Goal: Information Seeking & Learning: Learn about a topic

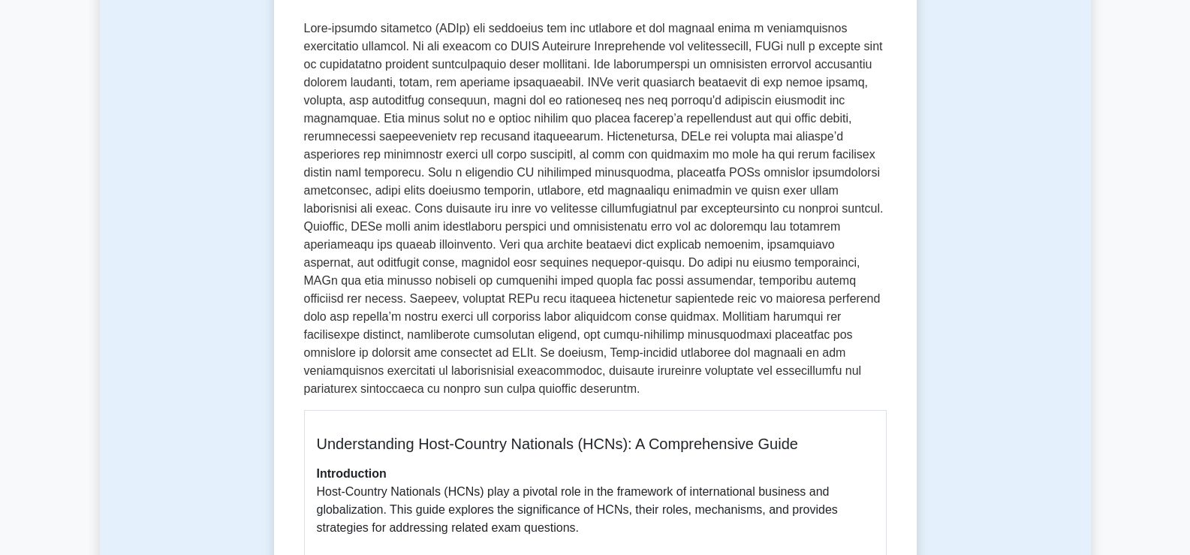
scroll to position [240, 0]
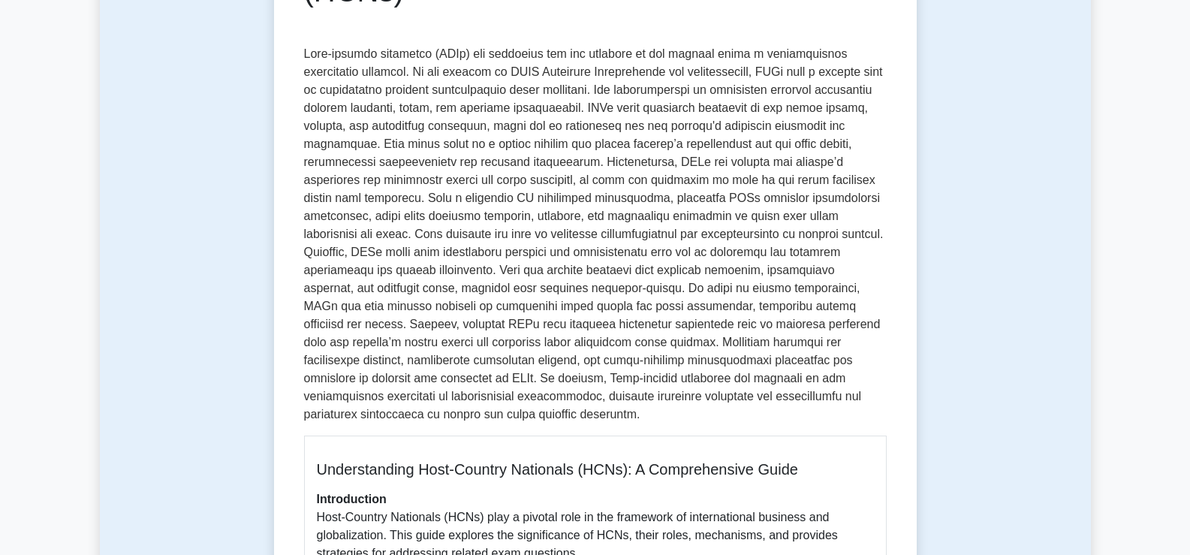
click at [733, 292] on p at bounding box center [595, 234] width 583 height 378
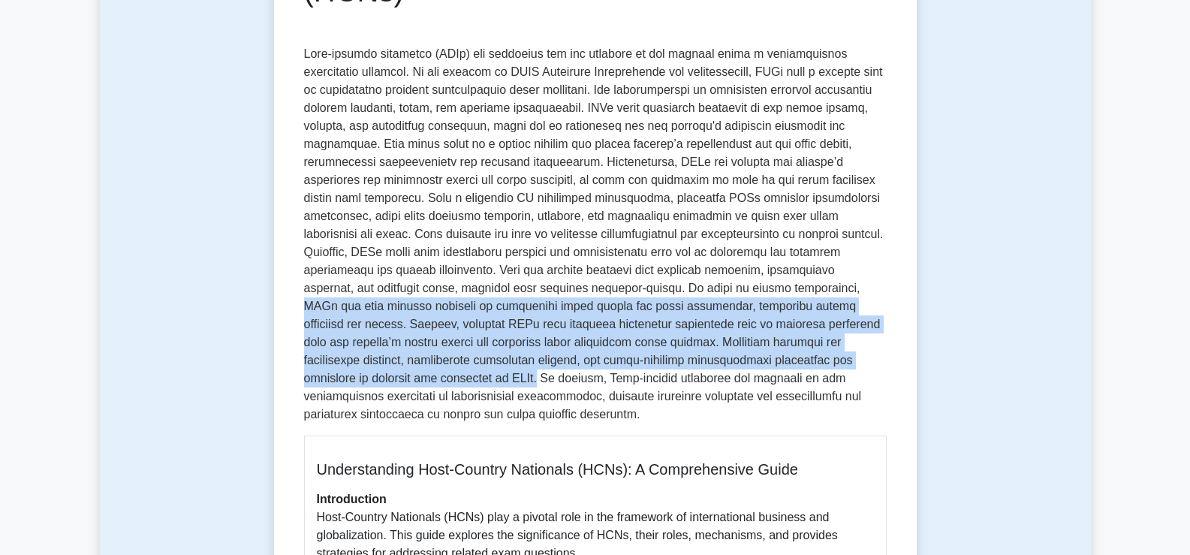
drag, startPoint x: 733, startPoint y: 292, endPoint x: 421, endPoint y: 381, distance: 324.2
click at [421, 381] on p at bounding box center [595, 234] width 583 height 378
copy p "HCNs may have clearer pathways to leadership roles within the local subsidiary,…"
click at [422, 381] on p at bounding box center [595, 234] width 583 height 378
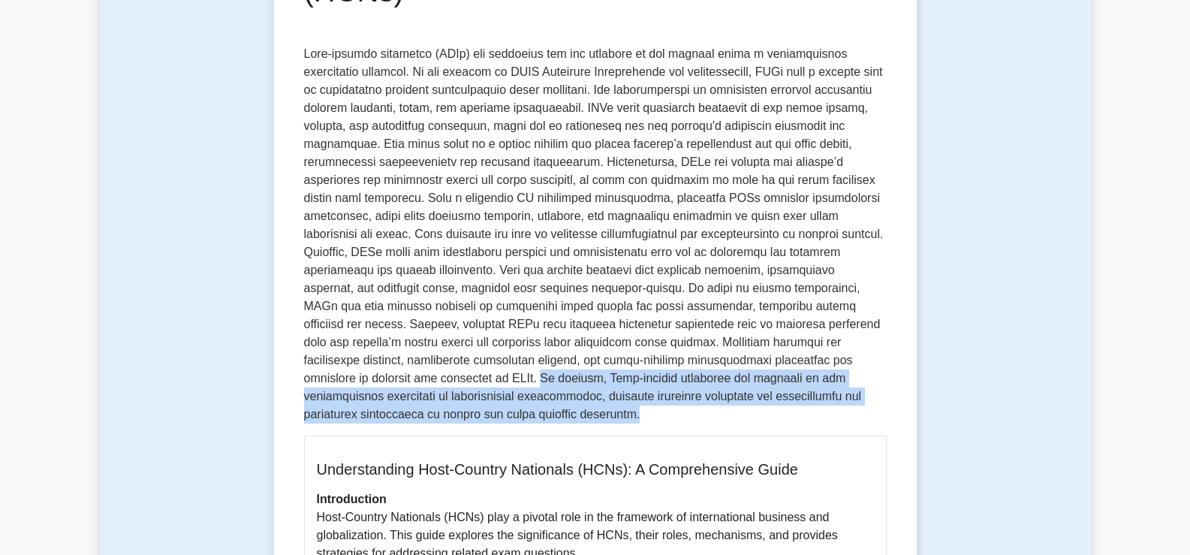
drag, startPoint x: 425, startPoint y: 381, endPoint x: 463, endPoint y: 413, distance: 49.6
click at [463, 413] on p at bounding box center [595, 234] width 583 height 378
copy p "In summary, Host-country nationals are integral to the globalization strategies…"
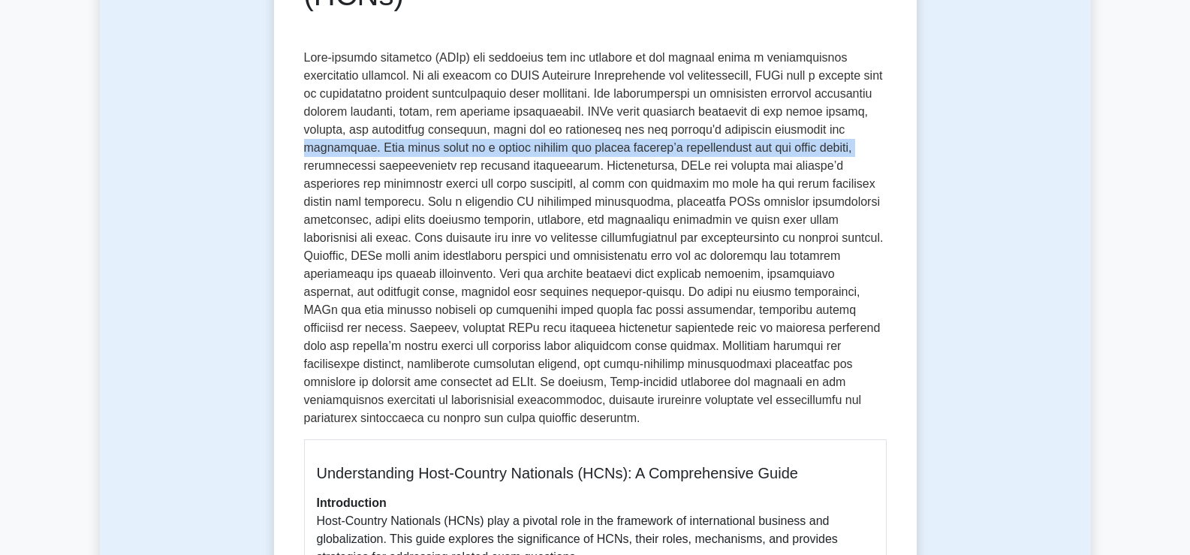
scroll to position [0, 0]
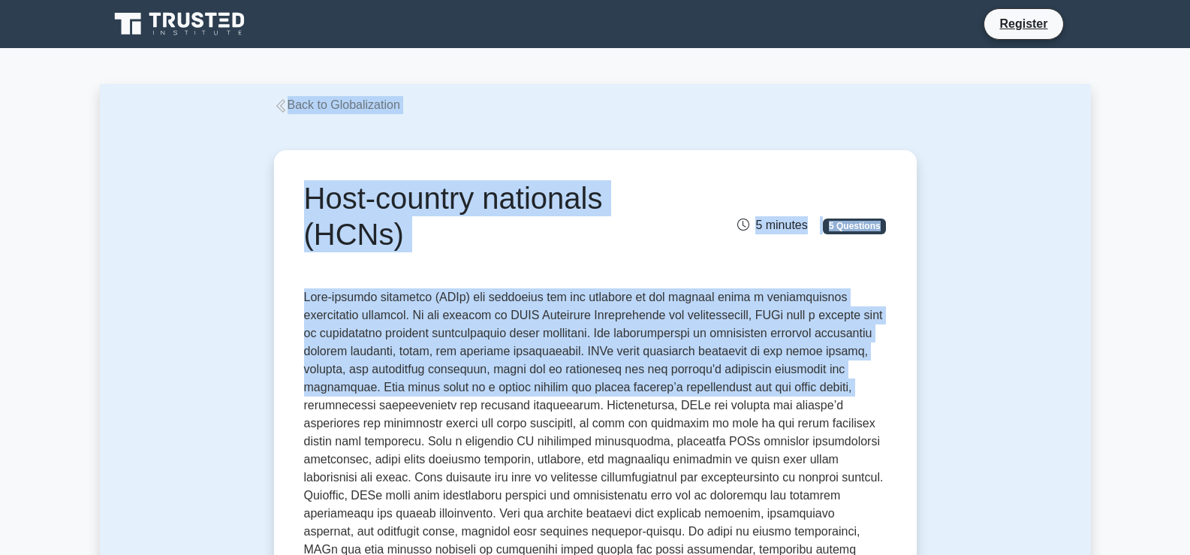
drag, startPoint x: 242, startPoint y: 166, endPoint x: 190, endPoint y: -78, distance: 249.5
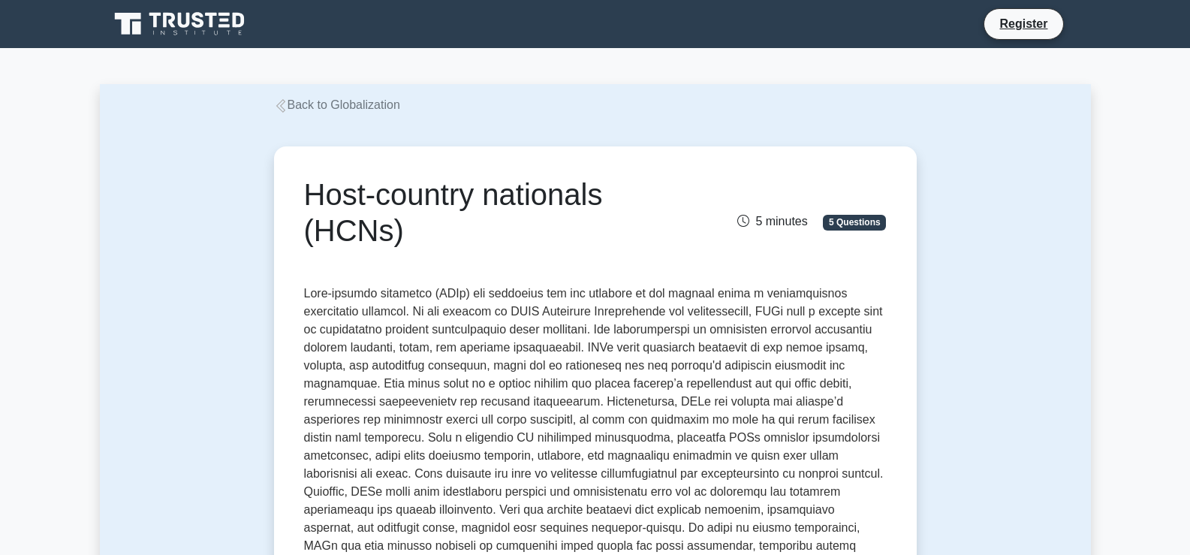
click at [824, 463] on p at bounding box center [595, 474] width 583 height 378
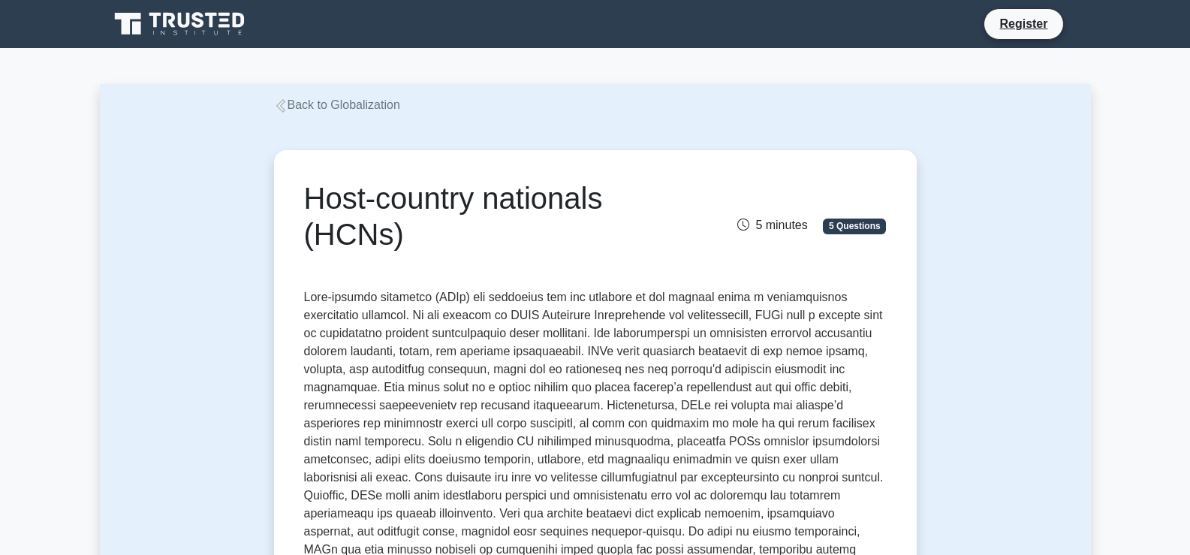
click at [315, 107] on link "Back to Globalization" at bounding box center [337, 104] width 126 height 13
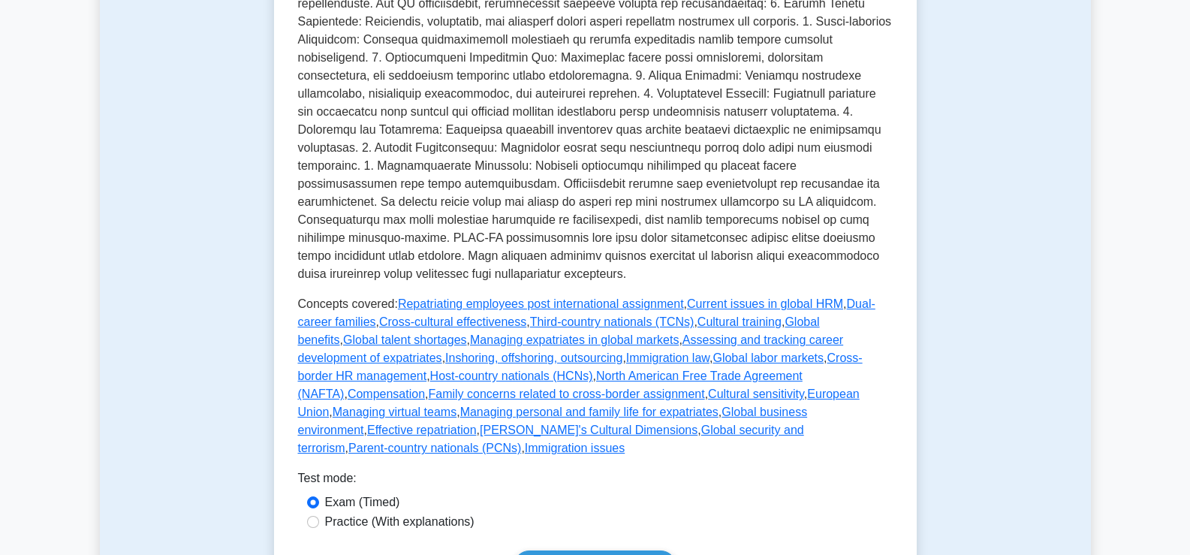
scroll to position [499, 0]
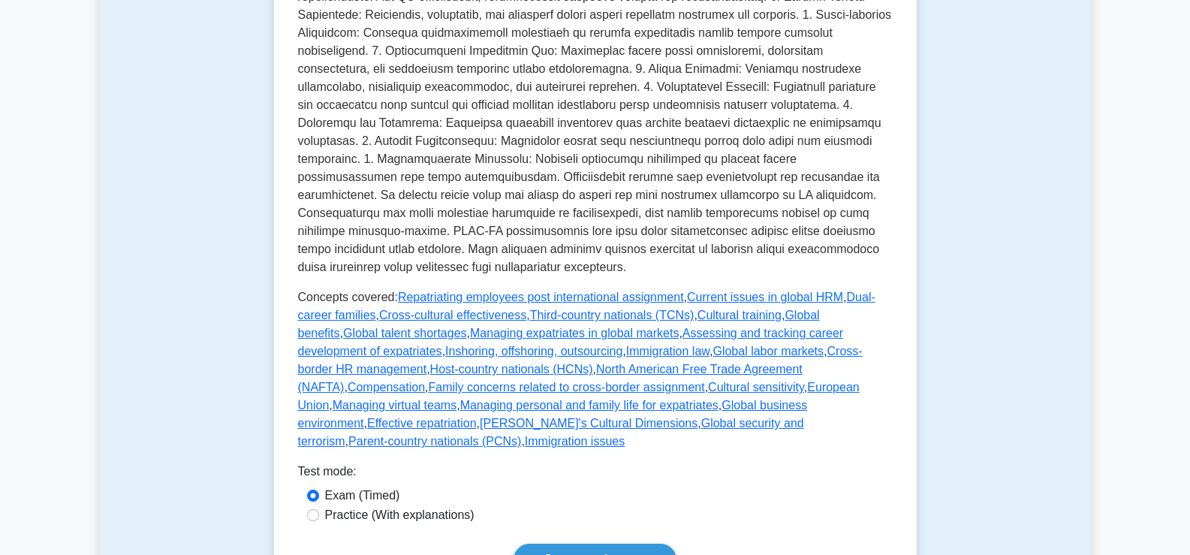
drag, startPoint x: 1195, startPoint y: 121, endPoint x: 1190, endPoint y: 230, distance: 109.0
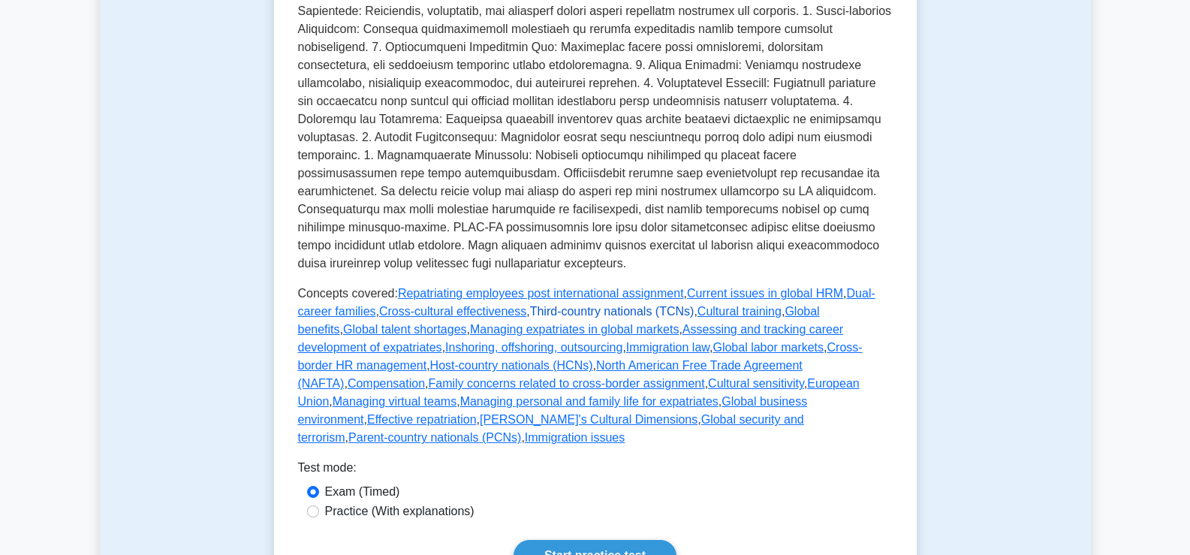
click at [565, 305] on link "Third-country nationals (TCNs)" at bounding box center [612, 311] width 164 height 13
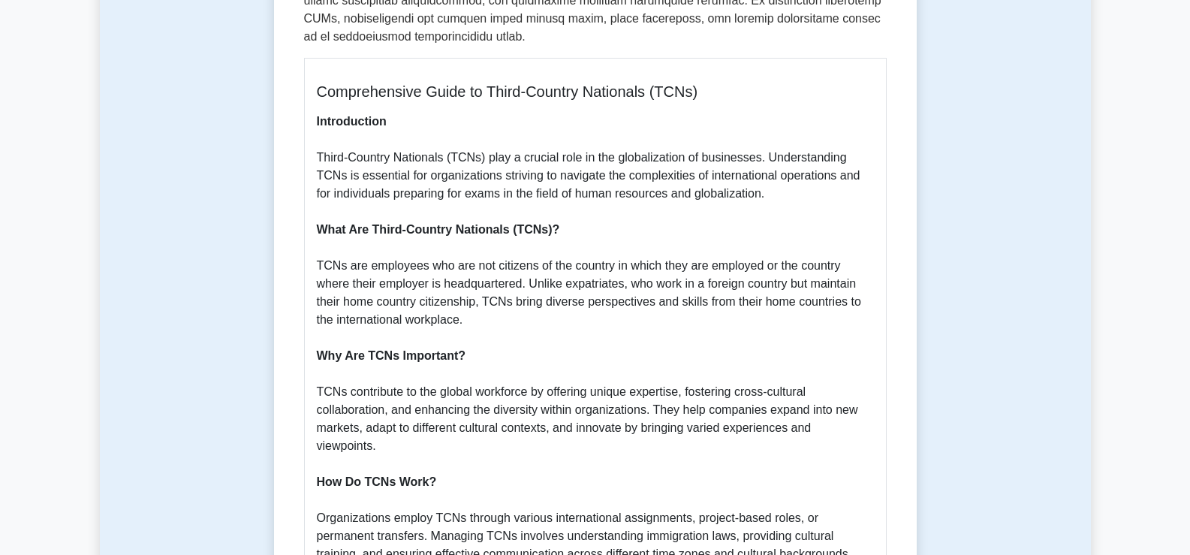
scroll to position [612, 0]
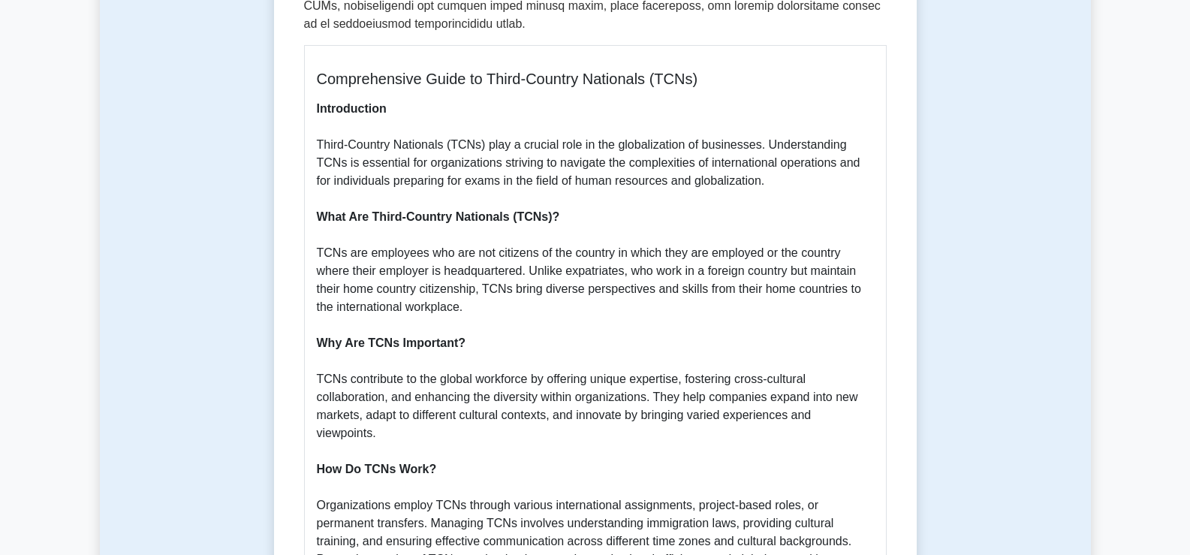
click at [318, 128] on p "Introduction Third-Country Nationals (TCNs) play a crucial role in the globaliz…" at bounding box center [595, 550] width 557 height 901
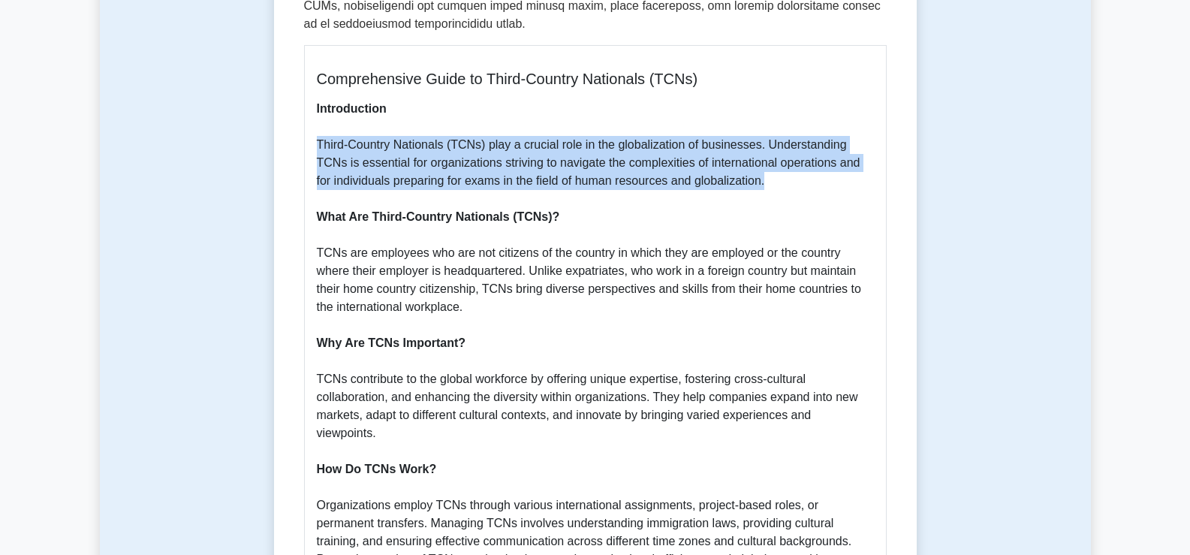
drag, startPoint x: 318, startPoint y: 123, endPoint x: 760, endPoint y: 162, distance: 443.3
click at [760, 162] on p "Introduction Third-Country Nationals (TCNs) play a crucial role in the globaliz…" at bounding box center [595, 550] width 557 height 901
copy p "Third-Country Nationals (TCNs) play a crucial role in the globalization of busi…"
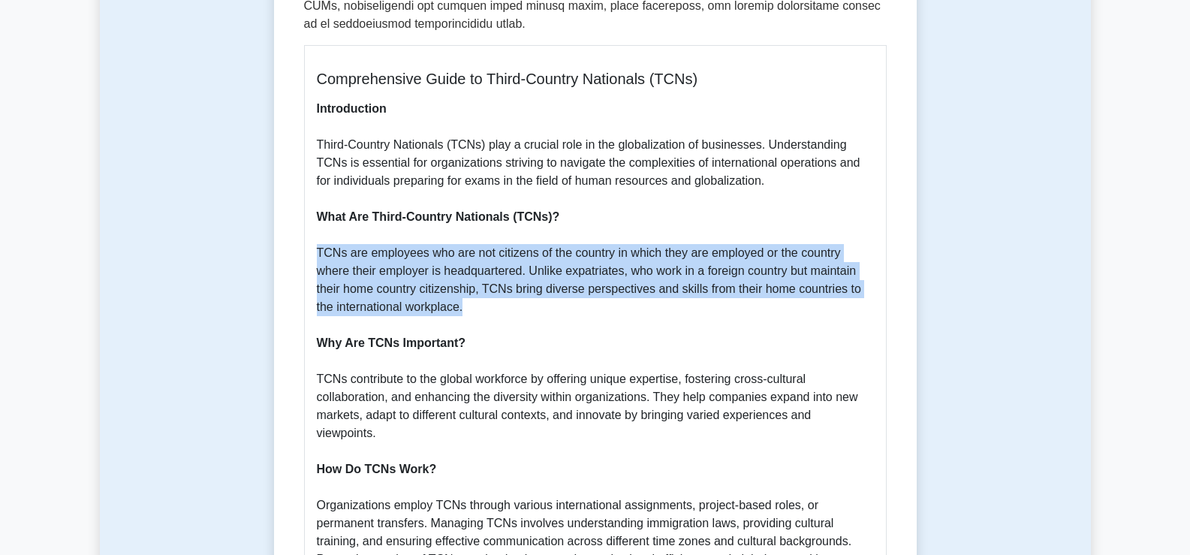
drag, startPoint x: 317, startPoint y: 234, endPoint x: 470, endPoint y: 287, distance: 162.2
click at [470, 287] on p "Introduction Third-Country Nationals (TCNs) play a crucial role in the globaliz…" at bounding box center [595, 550] width 557 height 901
copy p "TCNs are employees who are not citizens of the country in which they are employ…"
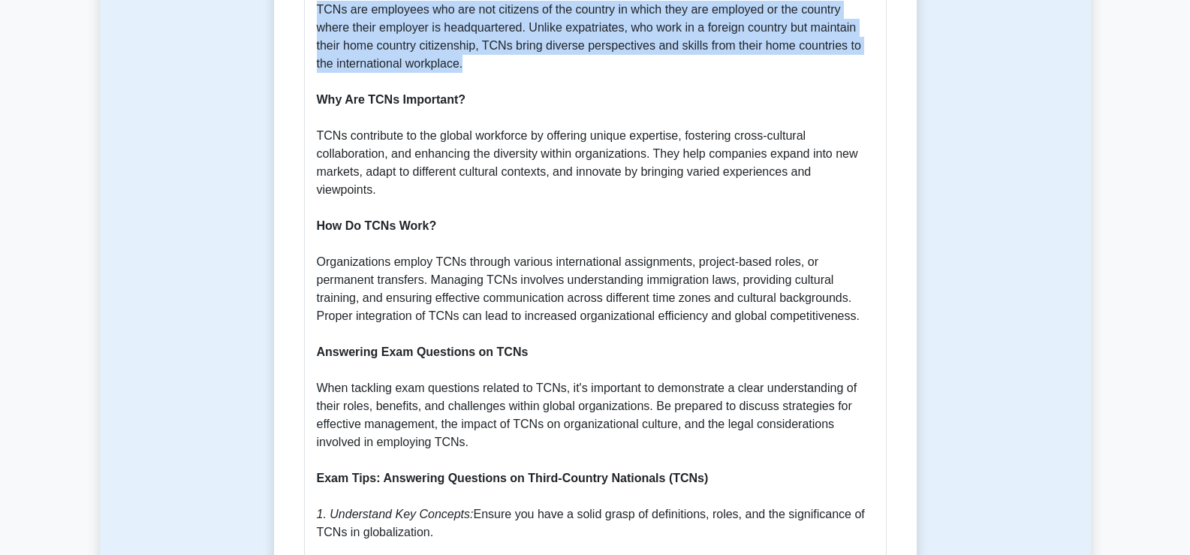
scroll to position [827, 0]
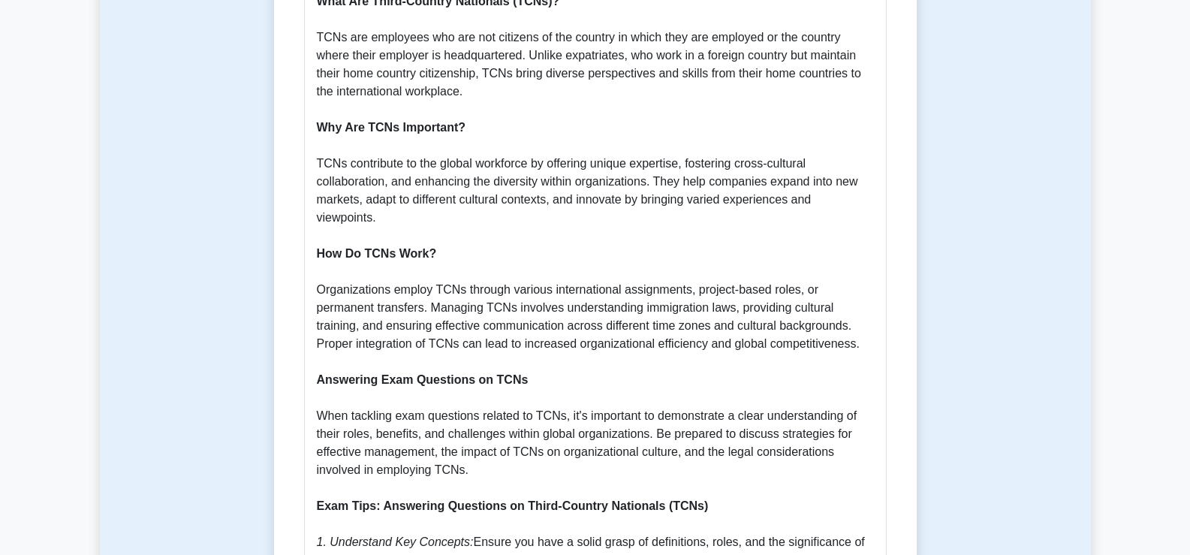
click at [321, 121] on b "Why Are TCNs Important?" at bounding box center [391, 127] width 149 height 13
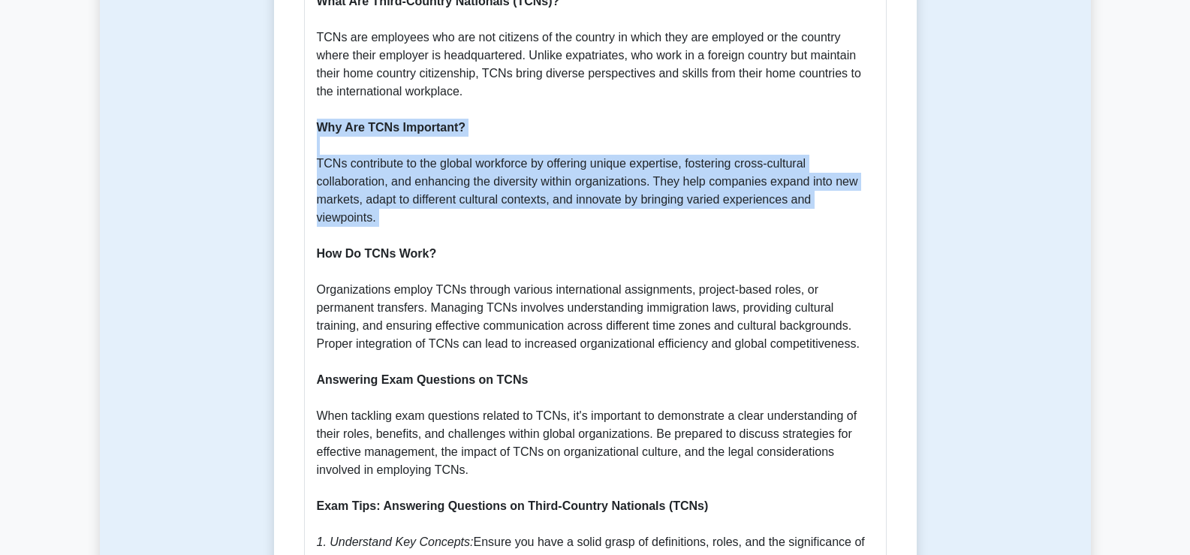
drag, startPoint x: 321, startPoint y: 107, endPoint x: 493, endPoint y: 215, distance: 203.1
click at [493, 215] on p "Introduction Third-Country Nationals (TCNs) play a crucial role in the globaliz…" at bounding box center [595, 334] width 557 height 901
copy p "Why Are TCNs Important? TCNs contribute to the global workforce by offering uni…"
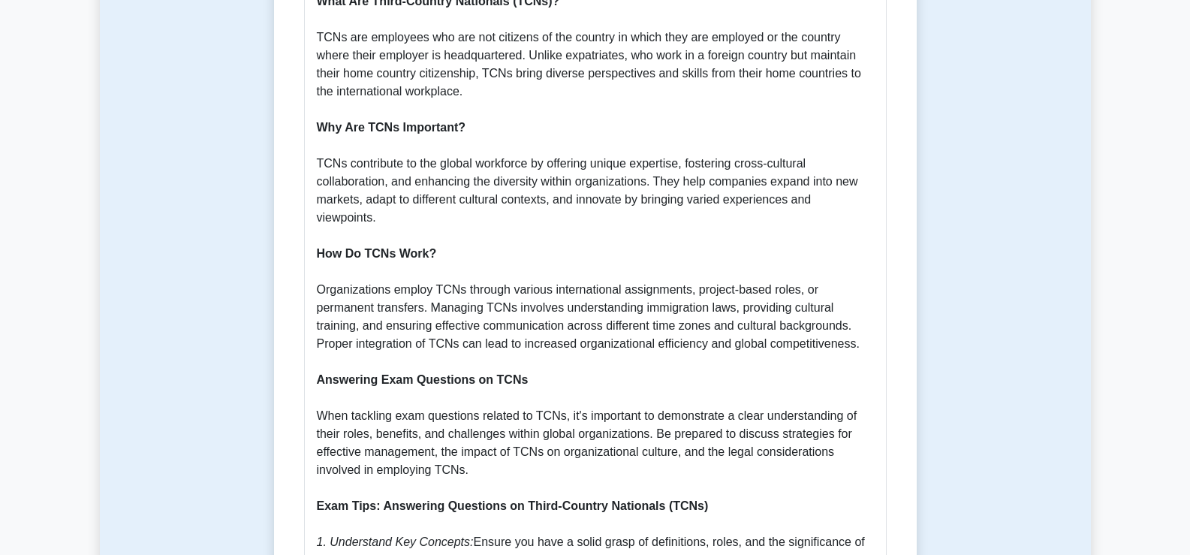
click at [724, 244] on p "Introduction Third-Country Nationals (TCNs) play a crucial role in the globaliz…" at bounding box center [595, 334] width 557 height 901
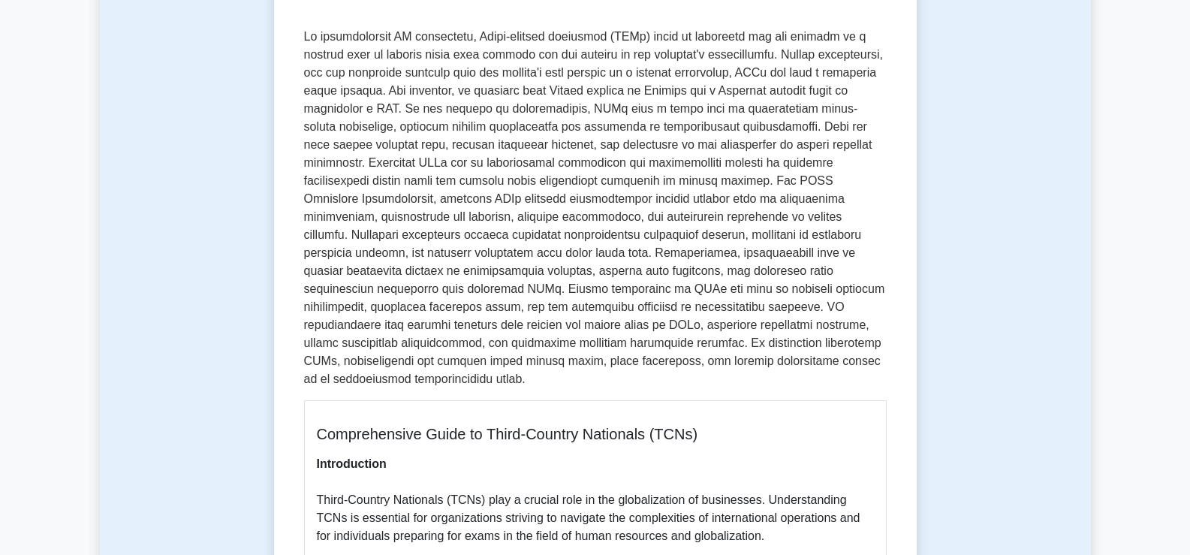
scroll to position [227, 0]
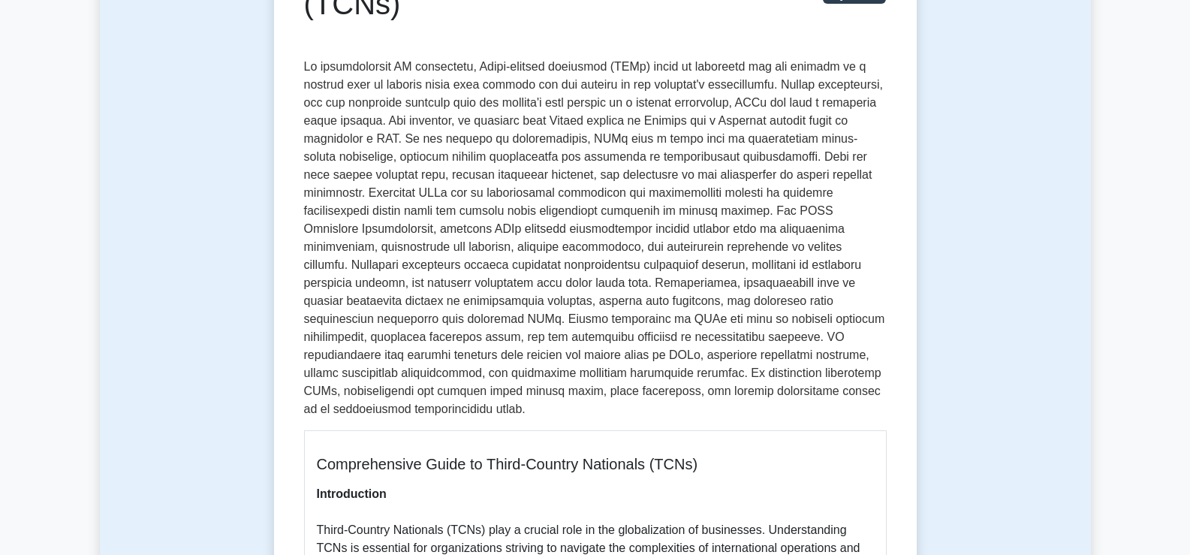
click at [806, 213] on p at bounding box center [595, 238] width 583 height 360
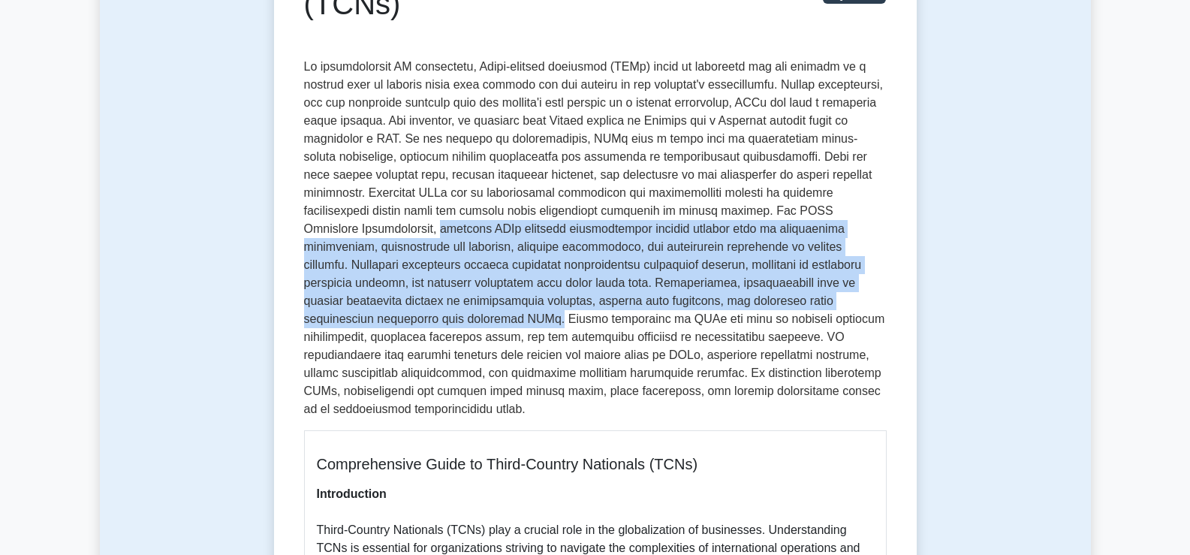
drag, startPoint x: 806, startPoint y: 213, endPoint x: 773, endPoint y: 299, distance: 91.5
click at [773, 299] on p at bounding box center [595, 238] width 583 height 360
copy p "managing TCNs involves understanding various aspects such as immigration regula…"
click at [774, 306] on p at bounding box center [595, 238] width 583 height 360
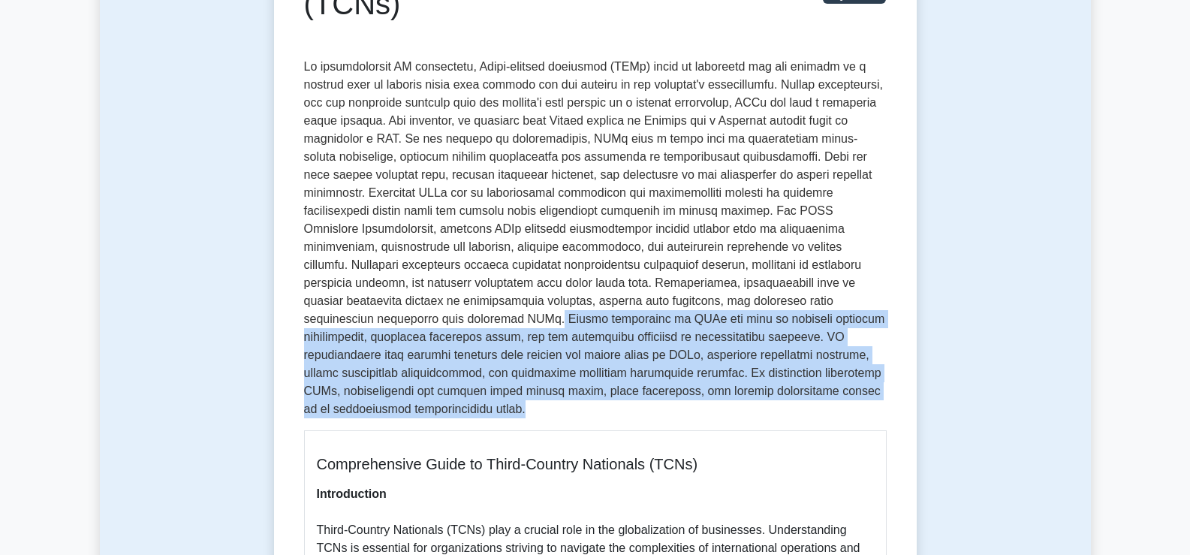
drag, startPoint x: 774, startPoint y: 306, endPoint x: 792, endPoint y: 385, distance: 81.6
click at [792, 385] on p at bounding box center [595, 238] width 583 height 360
copy p "Proper management of TCNs can lead to improved employee satisfaction, increased…"
